Goal: Find specific fact: Find specific fact

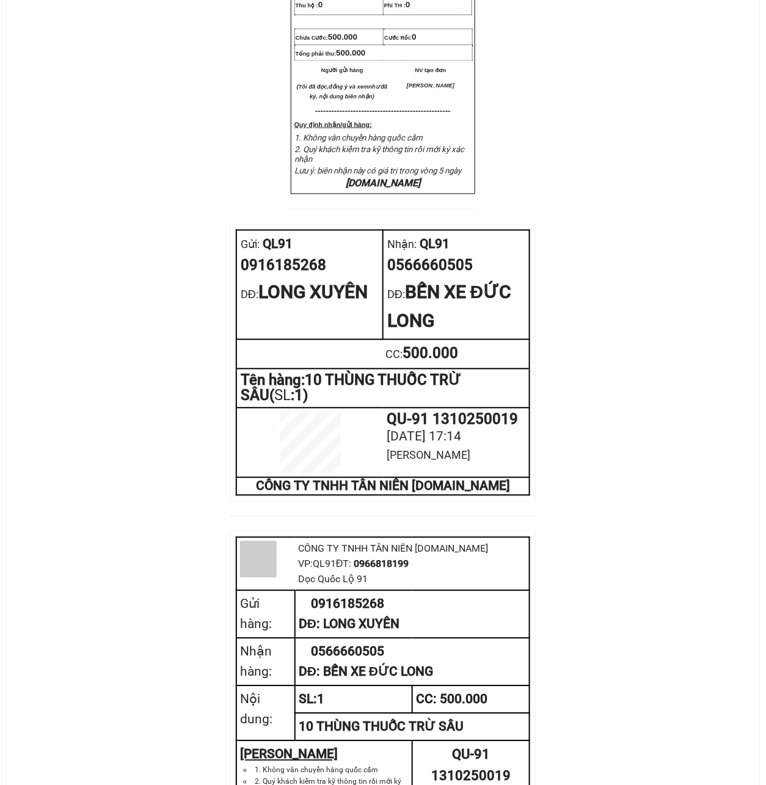
scroll to position [407, 0]
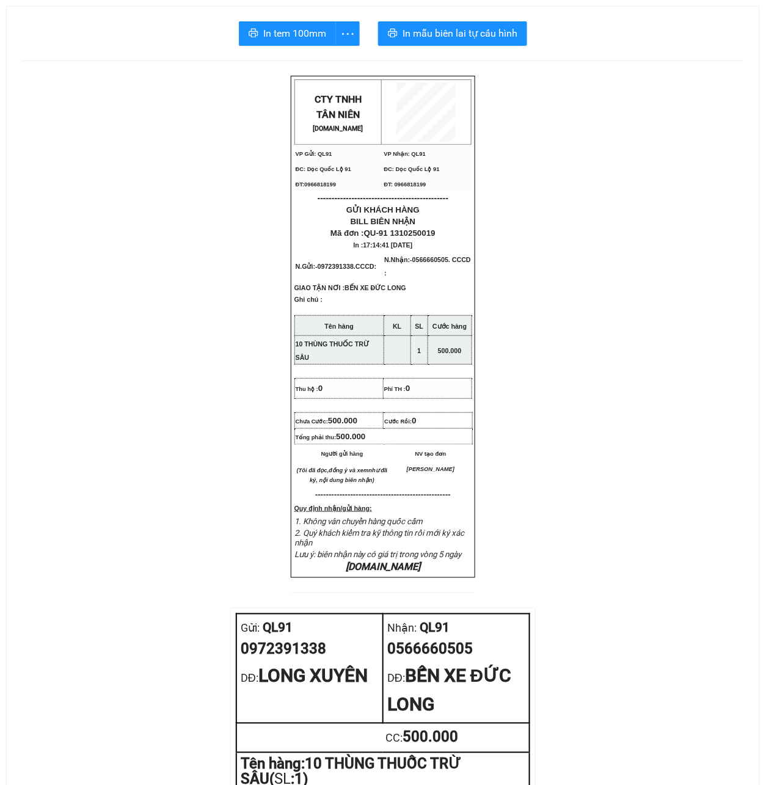
drag, startPoint x: 149, startPoint y: 450, endPoint x: 253, endPoint y: 403, distance: 113.8
click at [153, 448] on div "CTY TNHH T ÂN NIÊN [DOMAIN_NAME] VP Gửi: QL91 VP Nhận: QL91 ĐC: Dọc Quốc Lộ 9…" at bounding box center [382, 684] width 723 height 1217
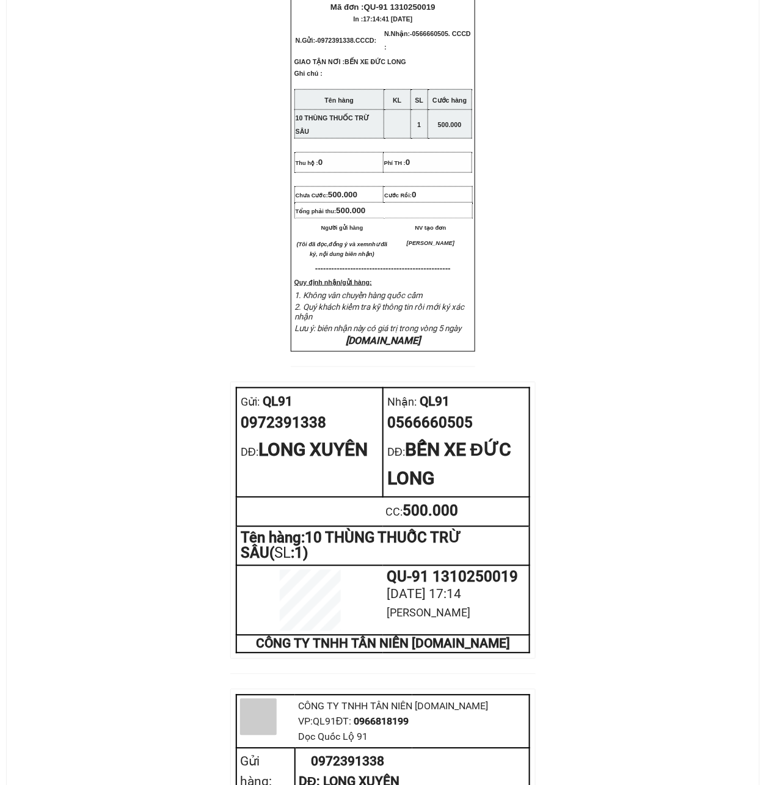
scroll to position [489, 0]
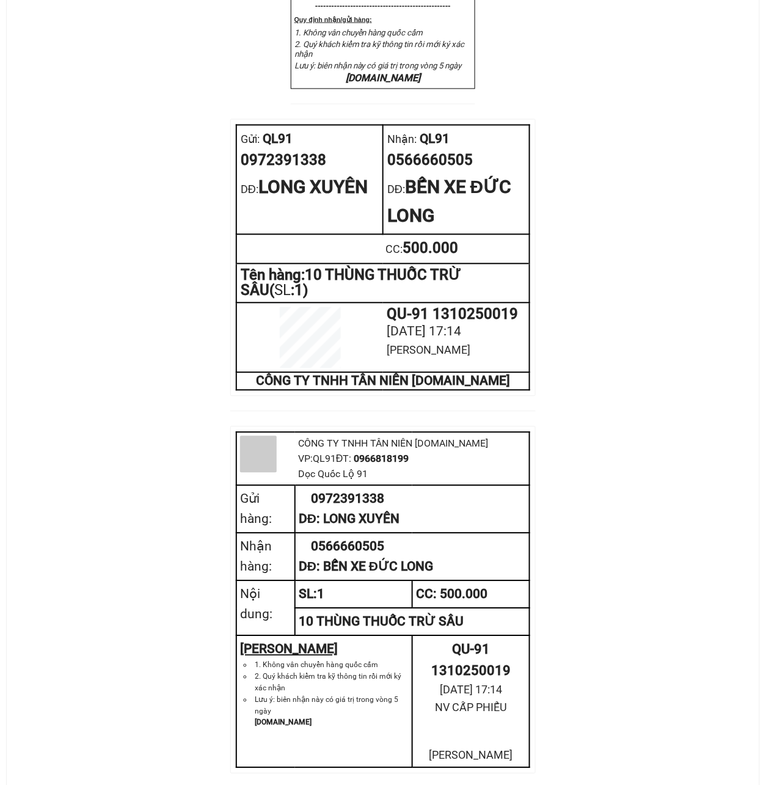
click at [174, 377] on div "CTY TNHH T ÂN NIÊN XETANNIEN.COM VP Gửi: QL91 VP Nhận: QL91 ĐC: Dọc Quốc Lộ 9…" at bounding box center [382, 195] width 723 height 1217
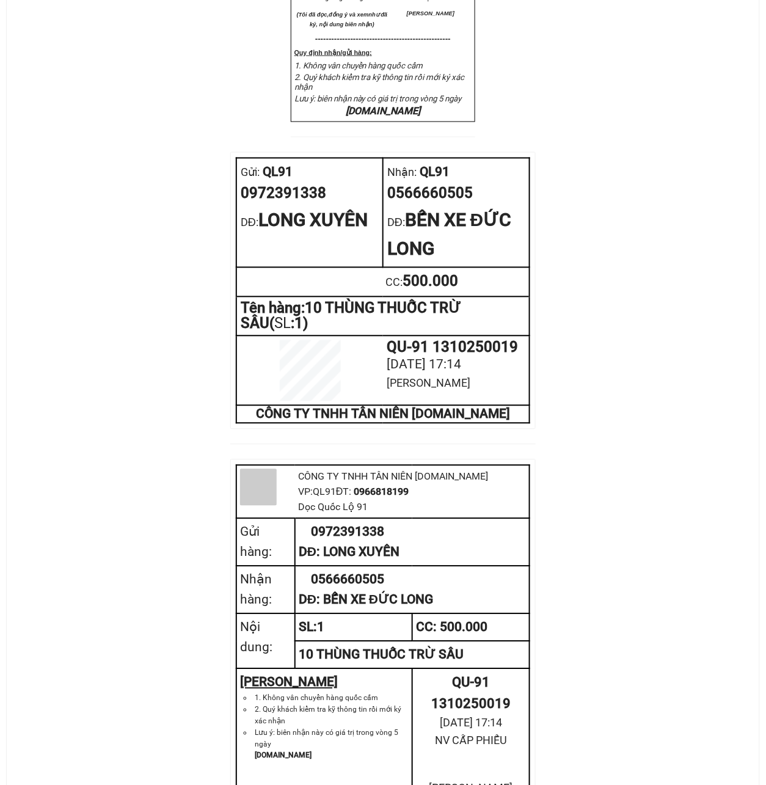
scroll to position [489, 0]
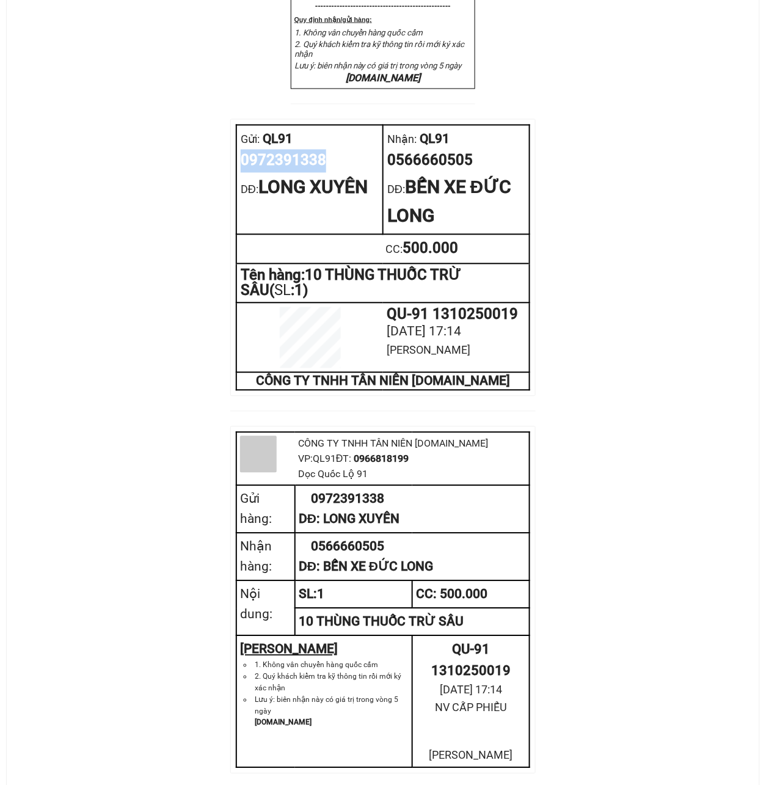
drag, startPoint x: 326, startPoint y: 194, endPoint x: 241, endPoint y: 194, distance: 84.9
click at [241, 173] on div "0972391338" at bounding box center [310, 161] width 138 height 23
copy div "0972391338"
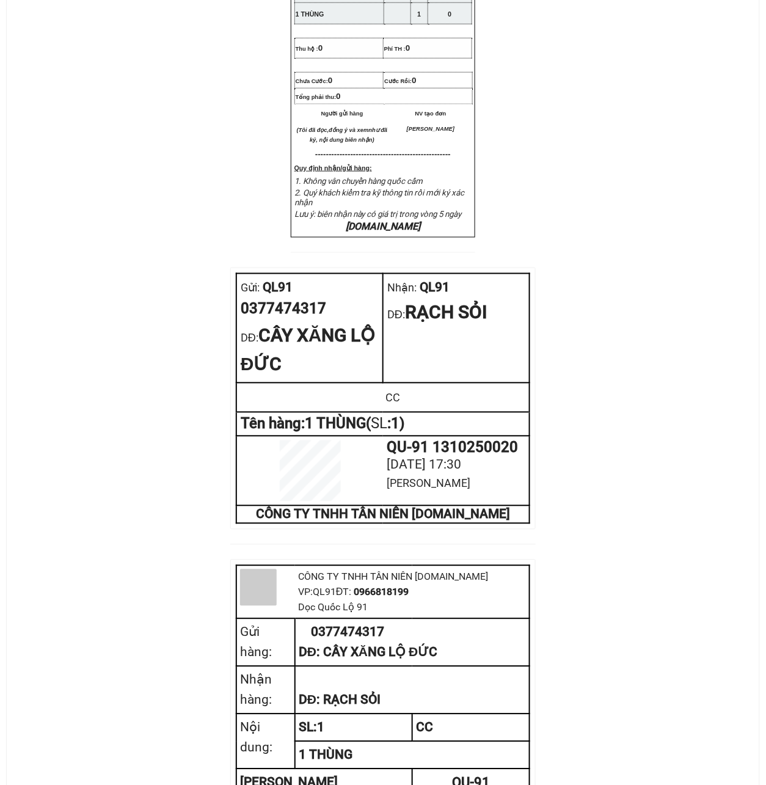
scroll to position [326, 0]
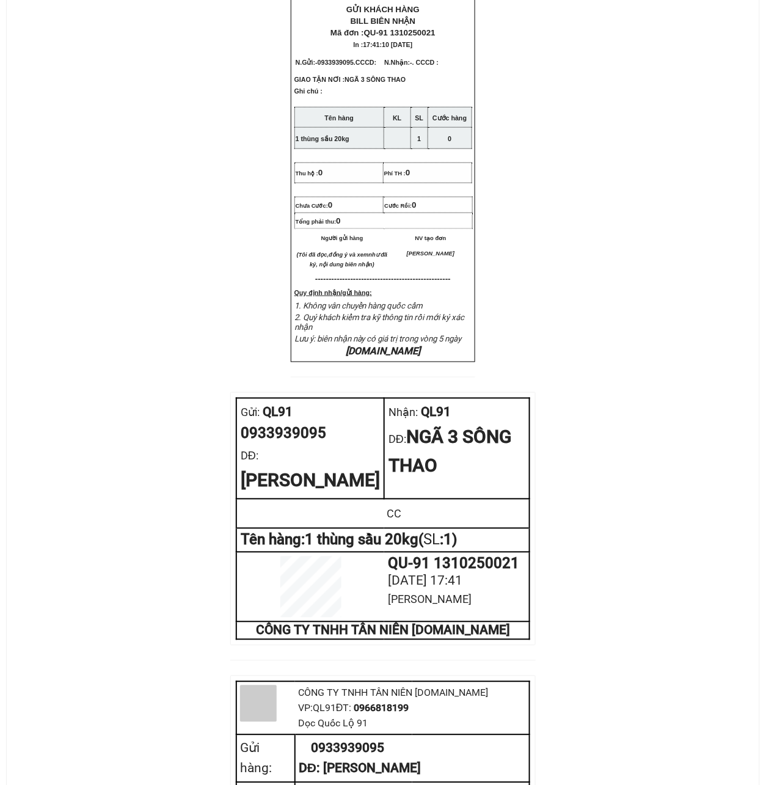
scroll to position [244, 0]
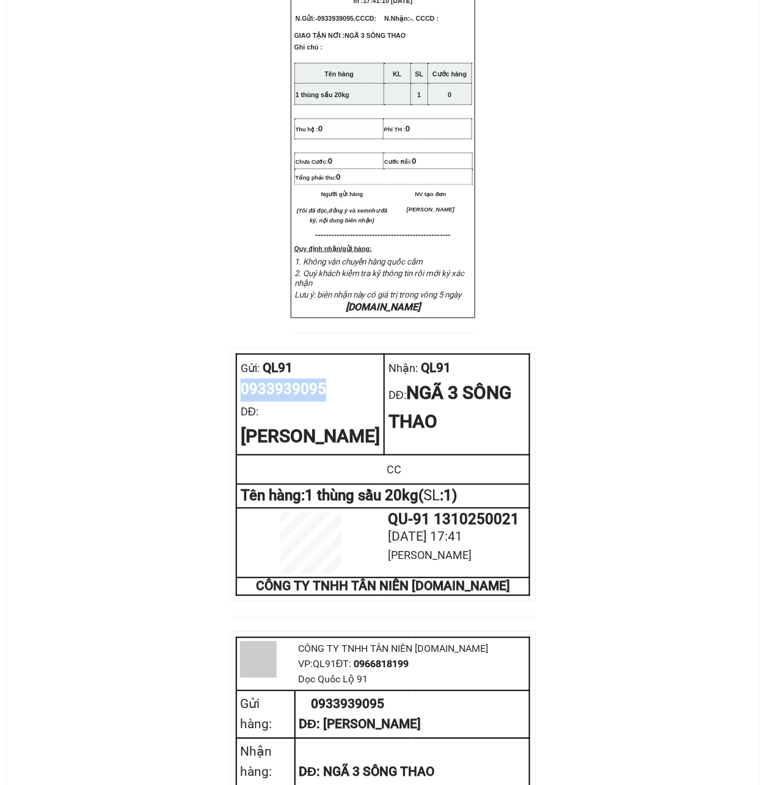
drag, startPoint x: 326, startPoint y: 430, endPoint x: 243, endPoint y: 435, distance: 83.2
click at [241, 402] on div "0933939095" at bounding box center [310, 390] width 139 height 23
copy div "0933939095"
click at [152, 512] on div "CTY TNHH T ÂN NIÊN [DOMAIN_NAME] VP Gửi: QL91 VP Nhận: QL91 ĐC: Dọc Quốc Lộ 9…" at bounding box center [382, 420] width 723 height 1178
